Goal: Register for event/course

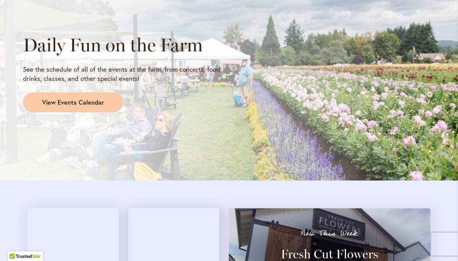
scroll to position [673, 0]
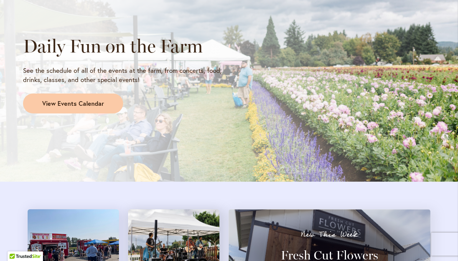
click at [84, 99] on span "View Events Calendar" at bounding box center [73, 103] width 62 height 9
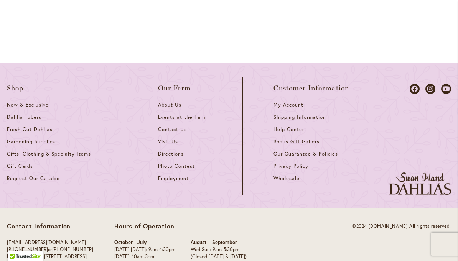
scroll to position [1161, 0]
click at [437, 223] on div "©2024 [DOMAIN_NAME] All rights reserved." at bounding box center [377, 247] width 148 height 49
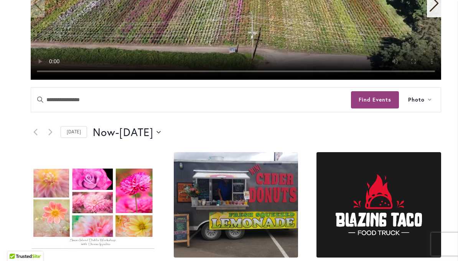
scroll to position [271, 0]
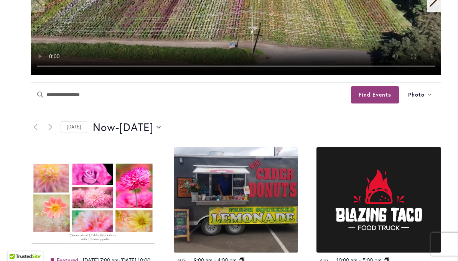
click at [72, 132] on link "Today" at bounding box center [74, 127] width 26 height 12
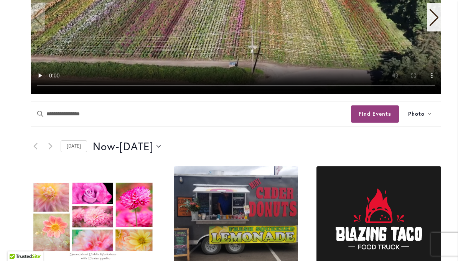
scroll to position [251, 0]
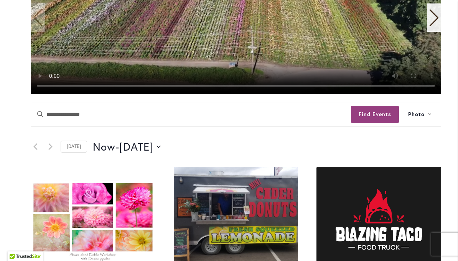
click at [388, 112] on button "Find Events" at bounding box center [375, 114] width 48 height 17
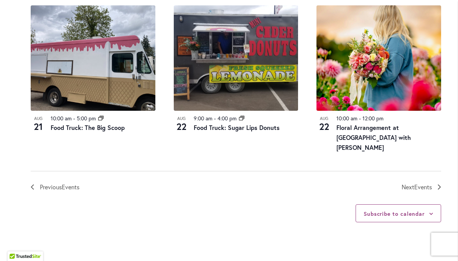
scroll to position [891, 0]
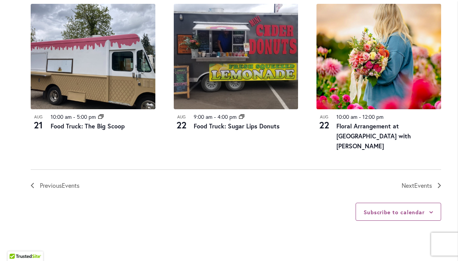
click at [436, 181] on link "Next Events" at bounding box center [422, 186] width 40 height 10
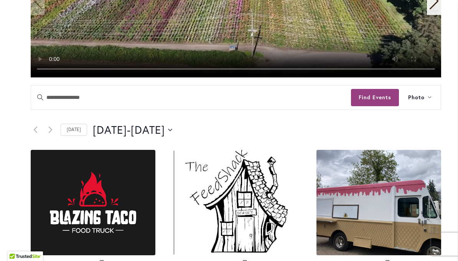
scroll to position [275, 0]
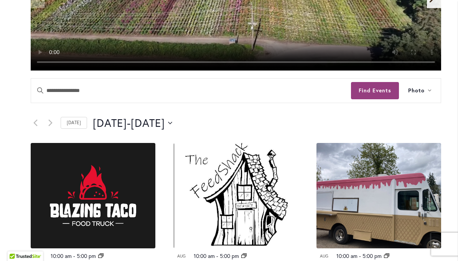
click at [172, 125] on button "8/22/2025 August 22 - 8/23/2025 August 23" at bounding box center [132, 123] width 79 height 15
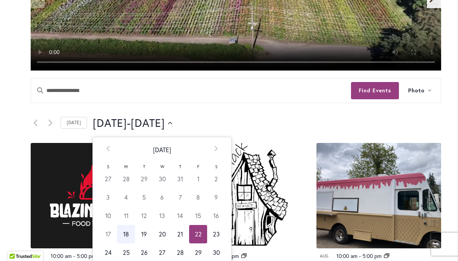
click at [215, 150] on icon at bounding box center [216, 149] width 3 height 6
click at [162, 180] on td "3" at bounding box center [162, 179] width 18 height 18
type input "********"
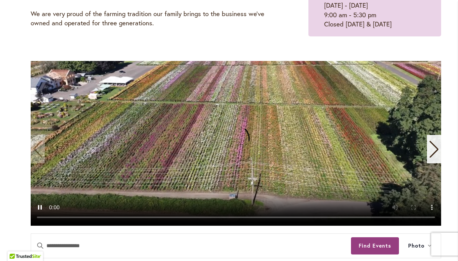
scroll to position [119, 0]
